Goal: Find specific page/section: Find specific page/section

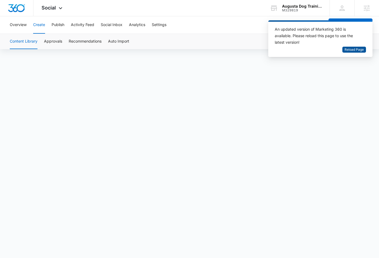
click at [351, 50] on span "Reload Page" at bounding box center [353, 49] width 19 height 5
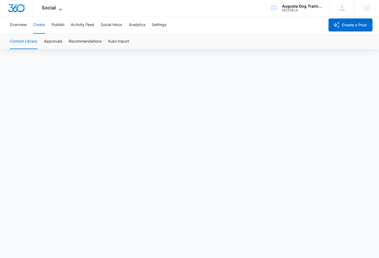
click at [58, 10] on icon at bounding box center [60, 9] width 7 height 7
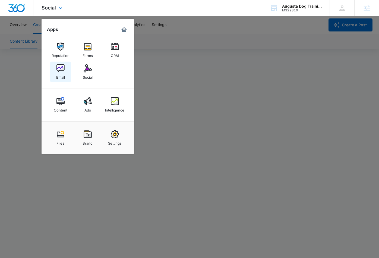
click at [60, 71] on img at bounding box center [60, 68] width 8 height 8
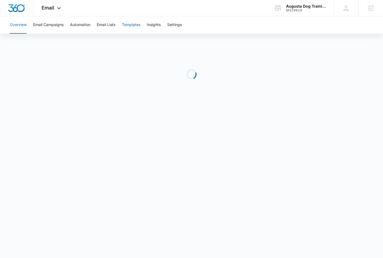
click at [131, 24] on button "Templates" at bounding box center [131, 24] width 18 height 17
